Goal: Book appointment/travel/reservation

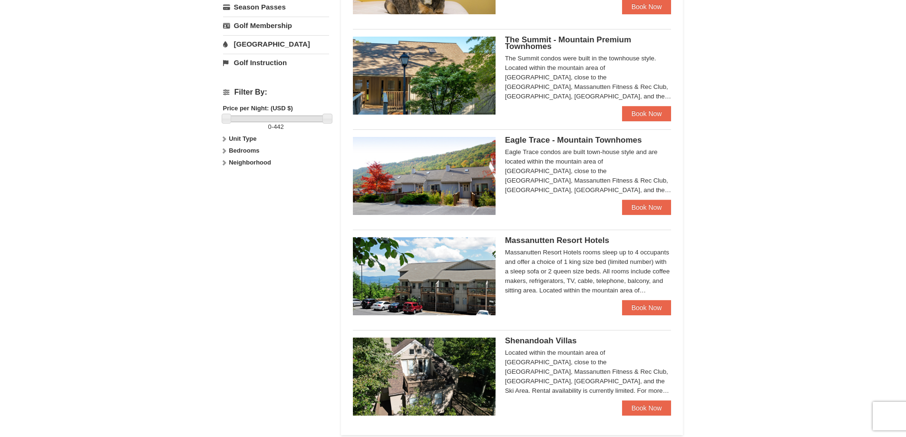
scroll to position [190, 0]
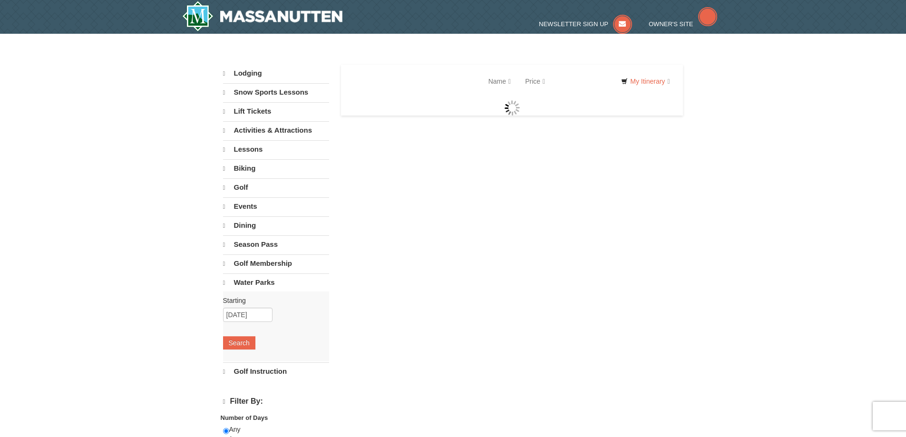
select select "9"
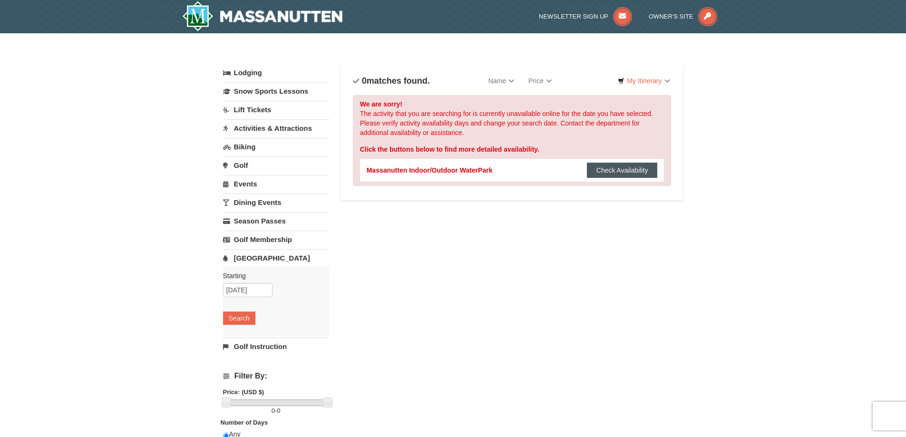
click at [622, 165] on button "Check Availability" at bounding box center [622, 170] width 71 height 15
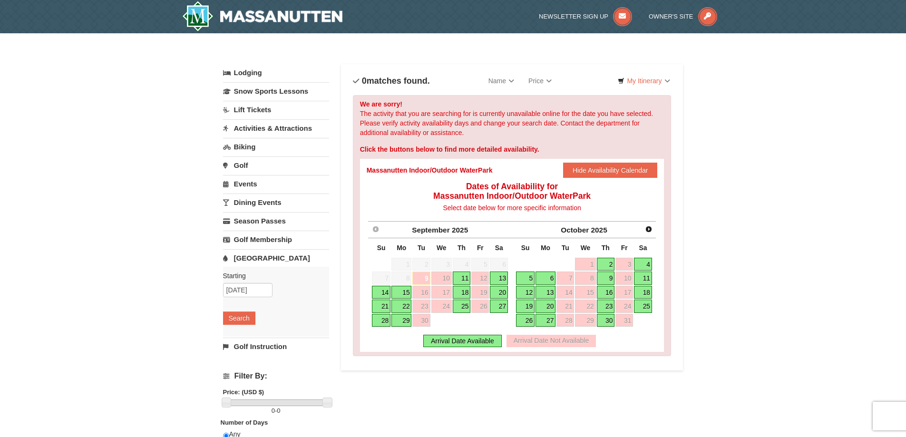
click at [426, 273] on link "9" at bounding box center [421, 278] width 18 height 13
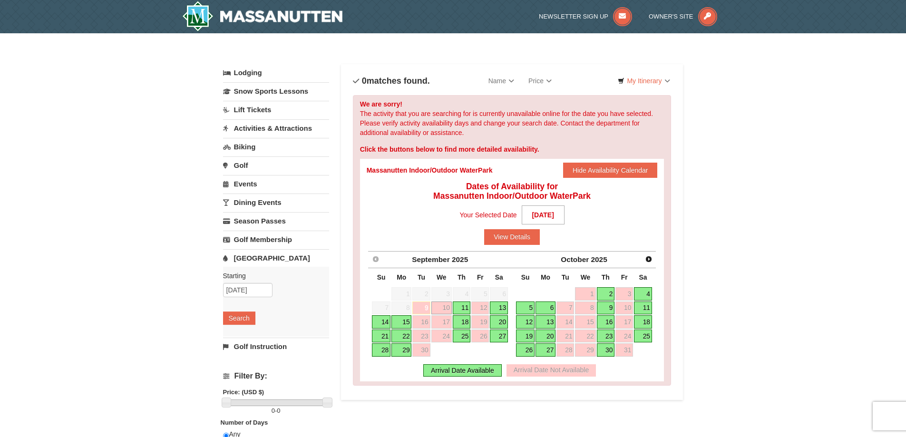
click at [441, 304] on link "10" at bounding box center [441, 308] width 20 height 13
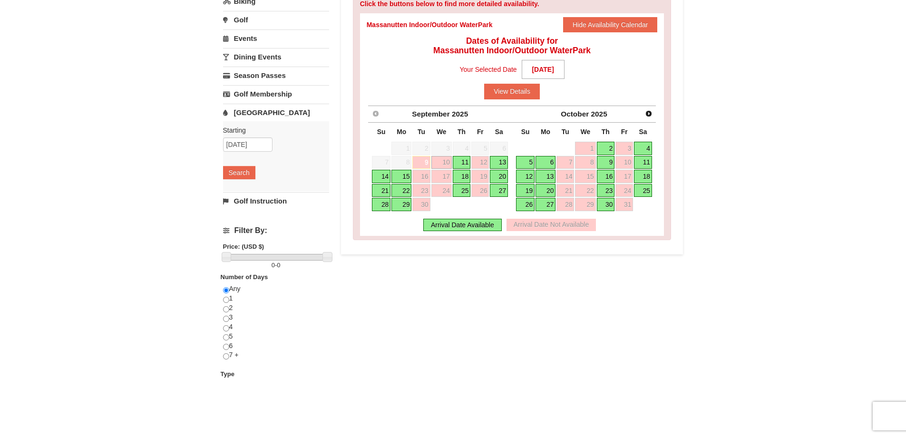
scroll to position [143, 0]
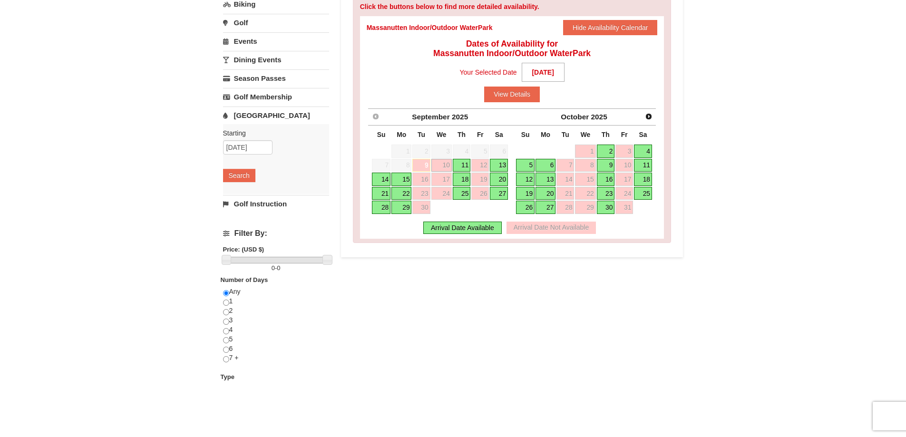
click at [253, 117] on link "[GEOGRAPHIC_DATA]" at bounding box center [276, 116] width 106 height 18
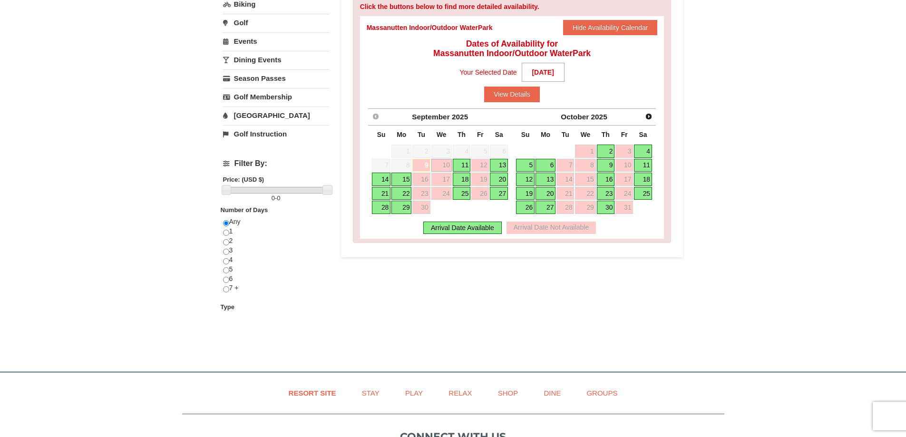
click at [253, 117] on link "[GEOGRAPHIC_DATA]" at bounding box center [276, 116] width 106 height 18
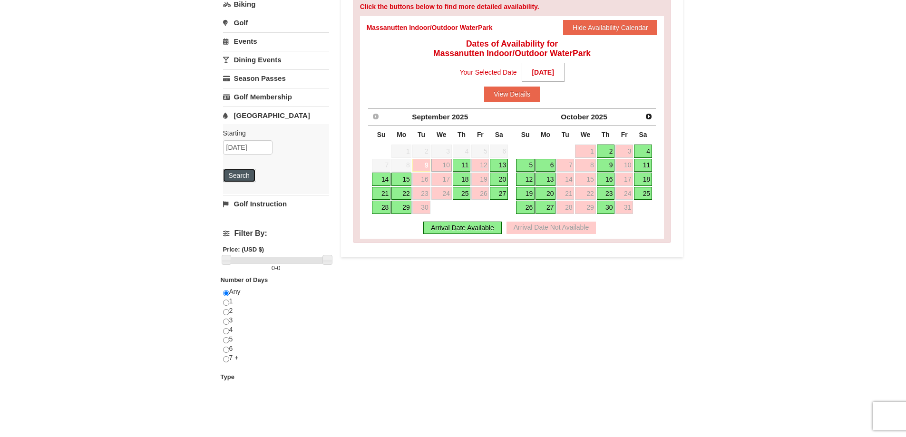
click at [234, 178] on button "Search" at bounding box center [239, 175] width 32 height 13
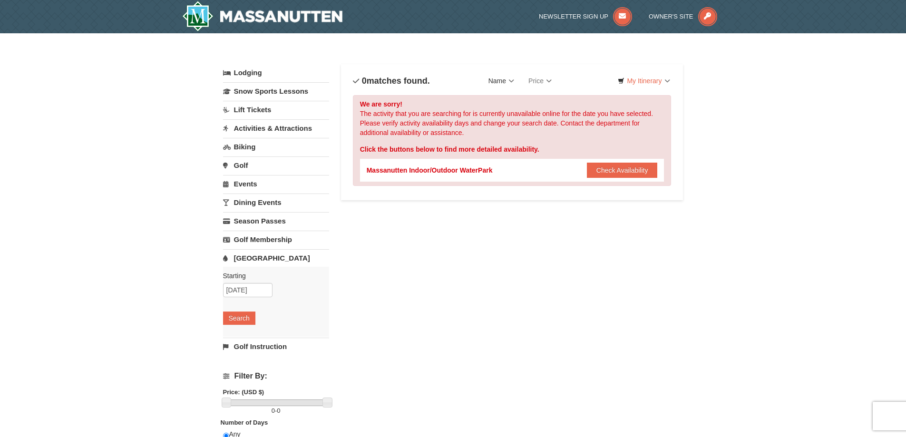
click at [521, 86] on link "Name" at bounding box center [501, 80] width 40 height 19
click at [606, 175] on button "Check Availability" at bounding box center [622, 170] width 71 height 15
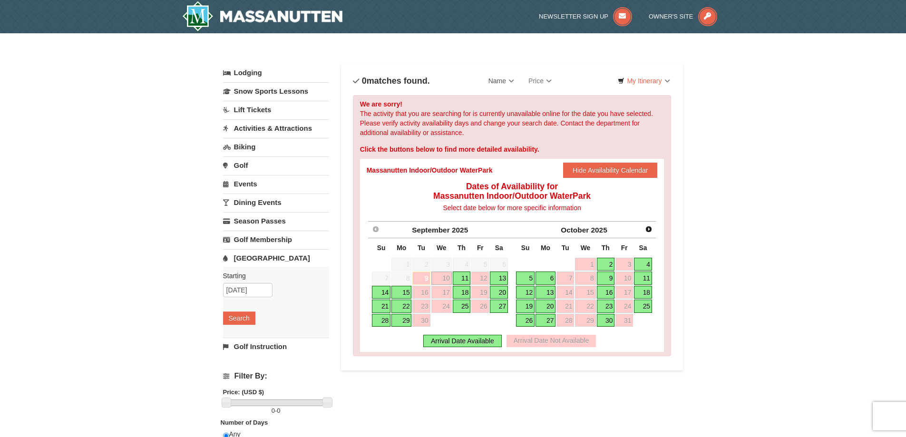
click at [463, 278] on link "11" at bounding box center [462, 278] width 18 height 13
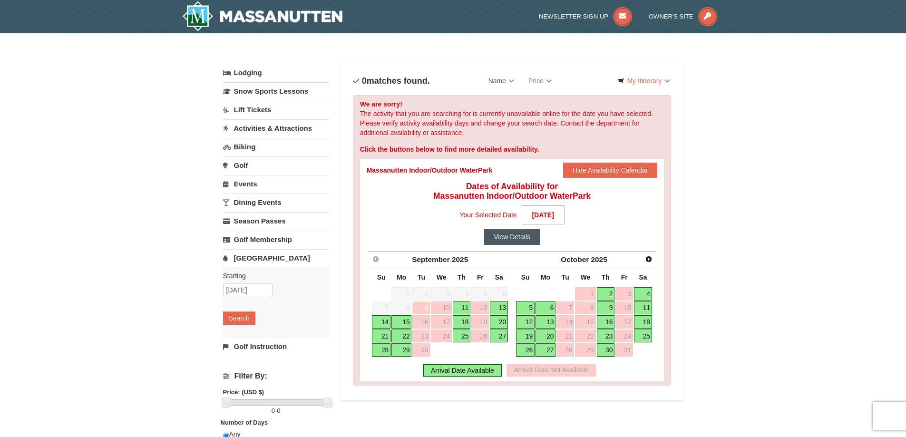
click at [517, 239] on button "View Details" at bounding box center [512, 236] width 56 height 15
